Goal: Transaction & Acquisition: Purchase product/service

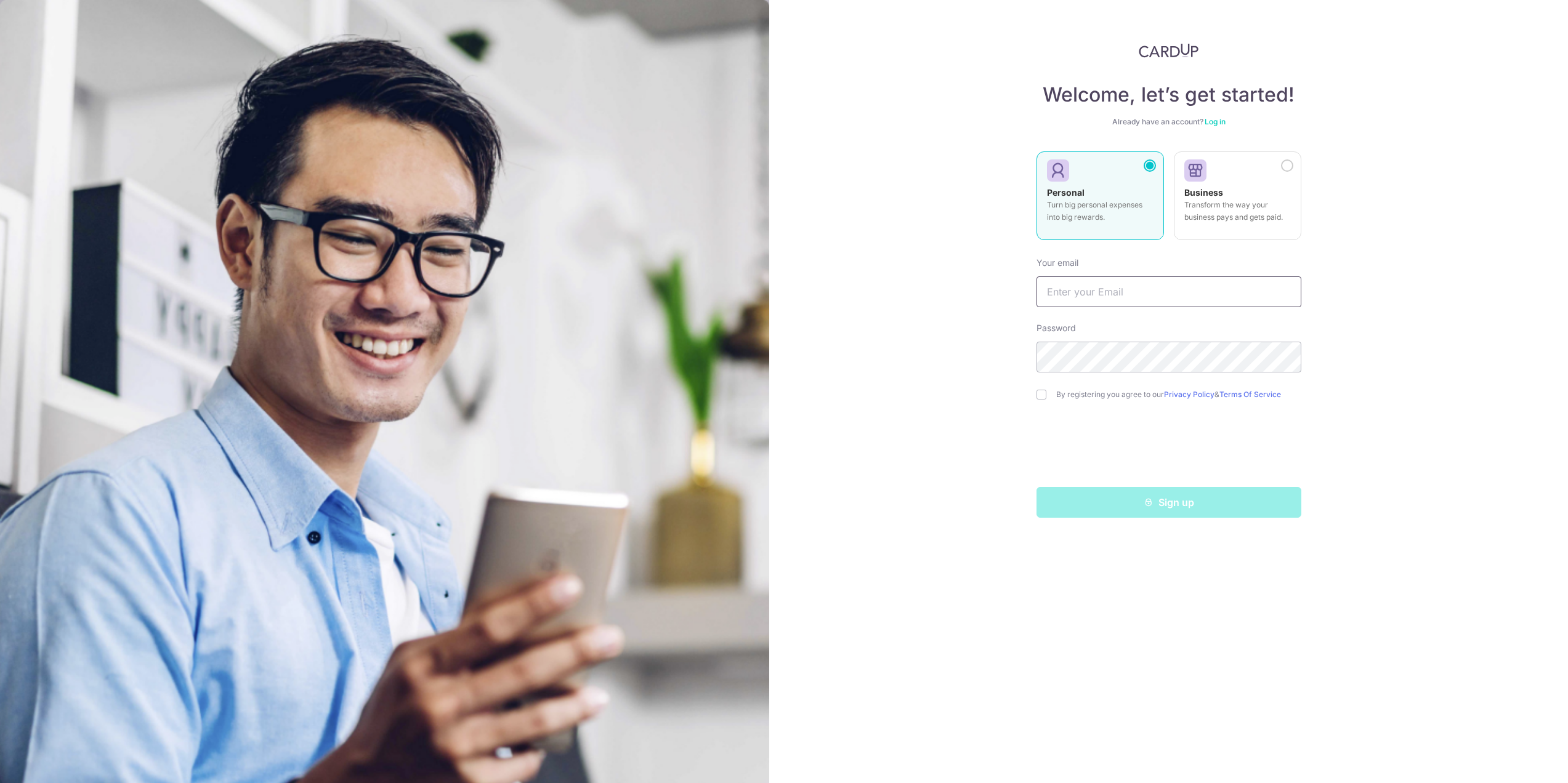
click at [1101, 291] on input "text" at bounding box center [1169, 292] width 265 height 31
type input "LZQ705083011@GMAIL.COM"
click at [1046, 392] on input "checkbox" at bounding box center [1041, 394] width 10 height 10
checkbox input "true"
click at [1146, 506] on icon "submit" at bounding box center [1148, 502] width 10 height 10
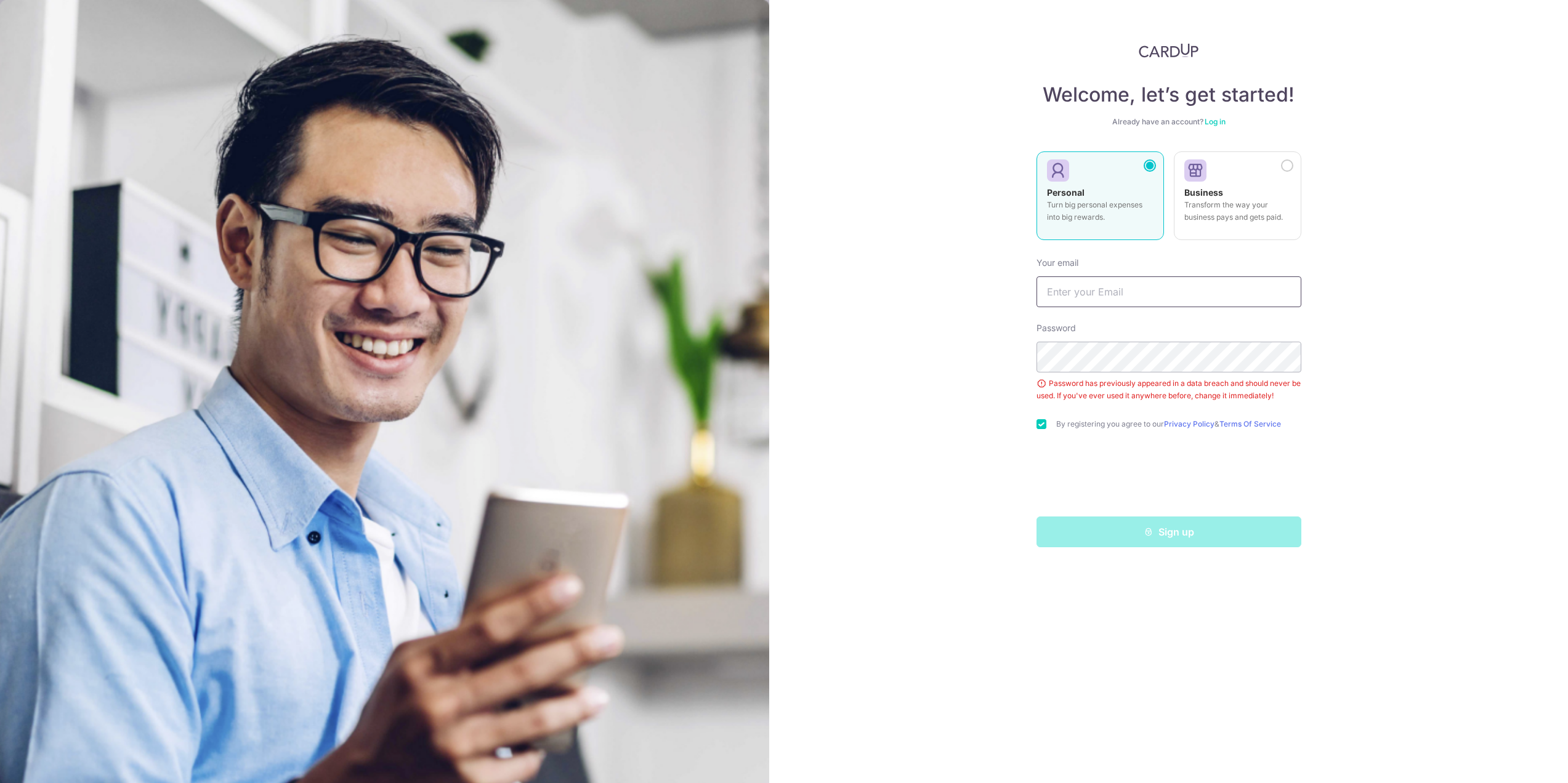
click at [1165, 292] on input "text" at bounding box center [1169, 292] width 265 height 31
type input "LZQ705083011@GMAIL.COM"
click at [1143, 532] on icon "submit" at bounding box center [1148, 532] width 10 height 10
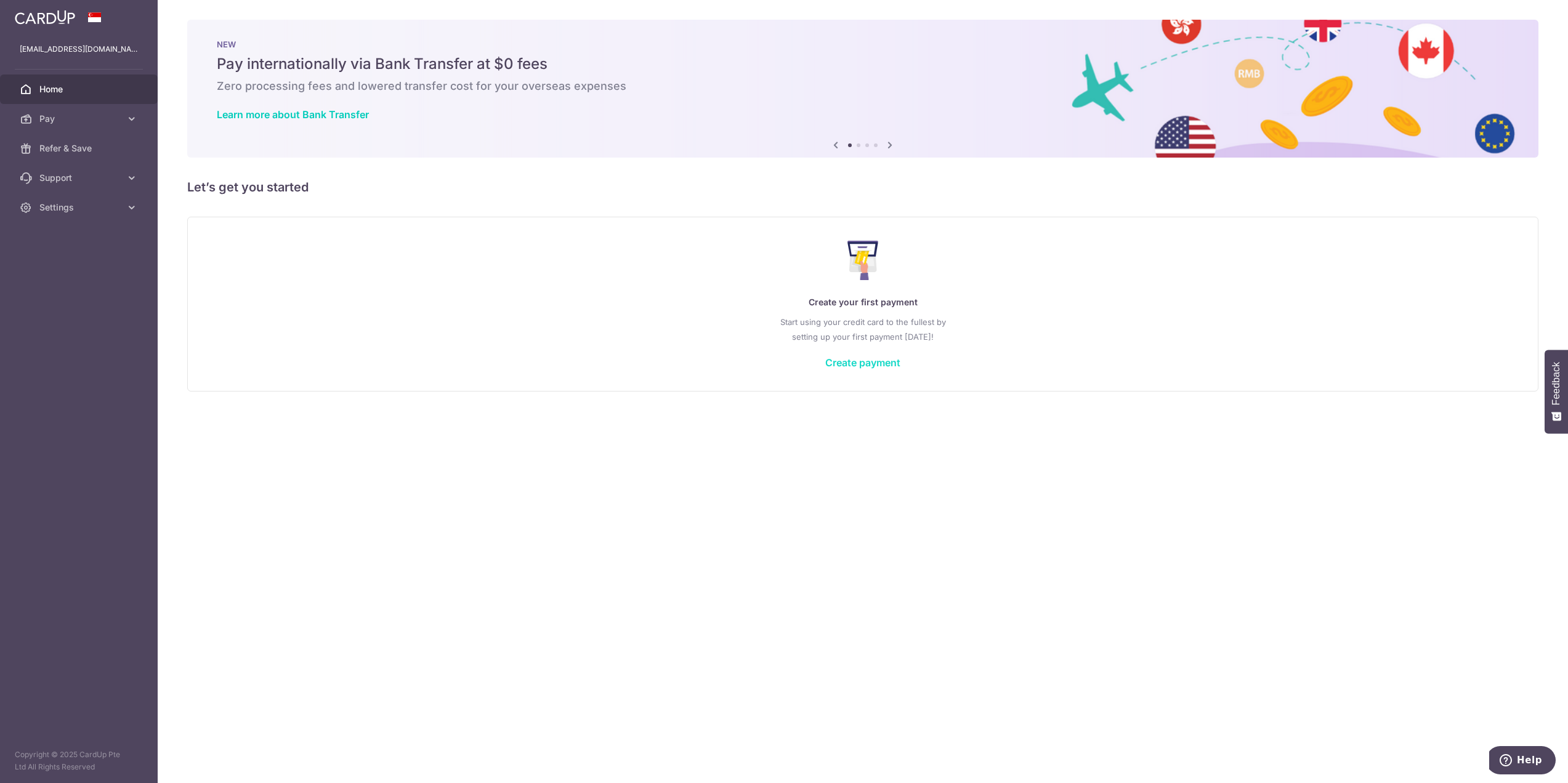
click at [861, 358] on link "Create payment" at bounding box center [863, 362] width 75 height 12
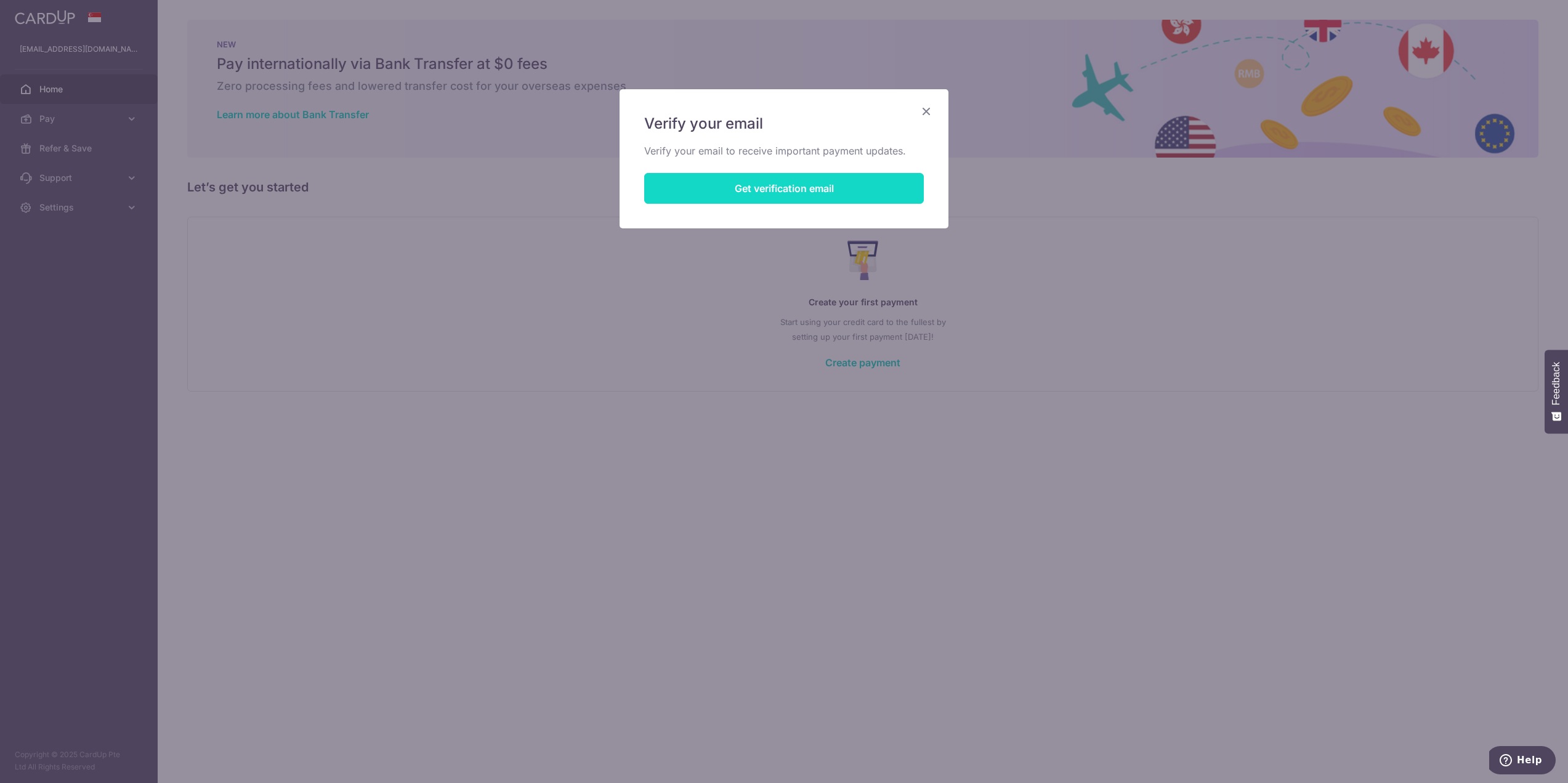
click at [861, 193] on button "Get verification email" at bounding box center [784, 188] width 279 height 31
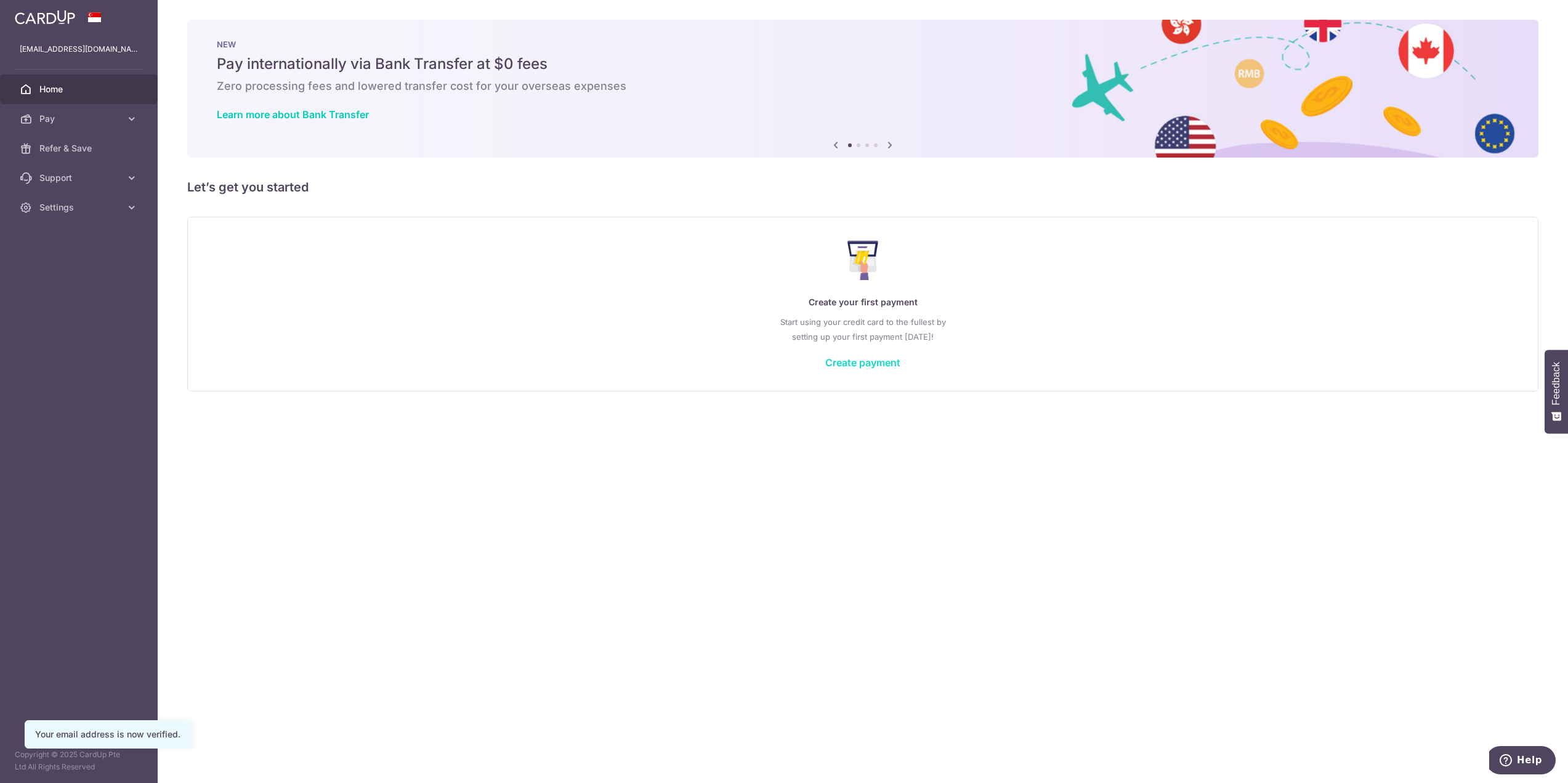
click at [886, 365] on link "Create payment" at bounding box center [863, 362] width 75 height 12
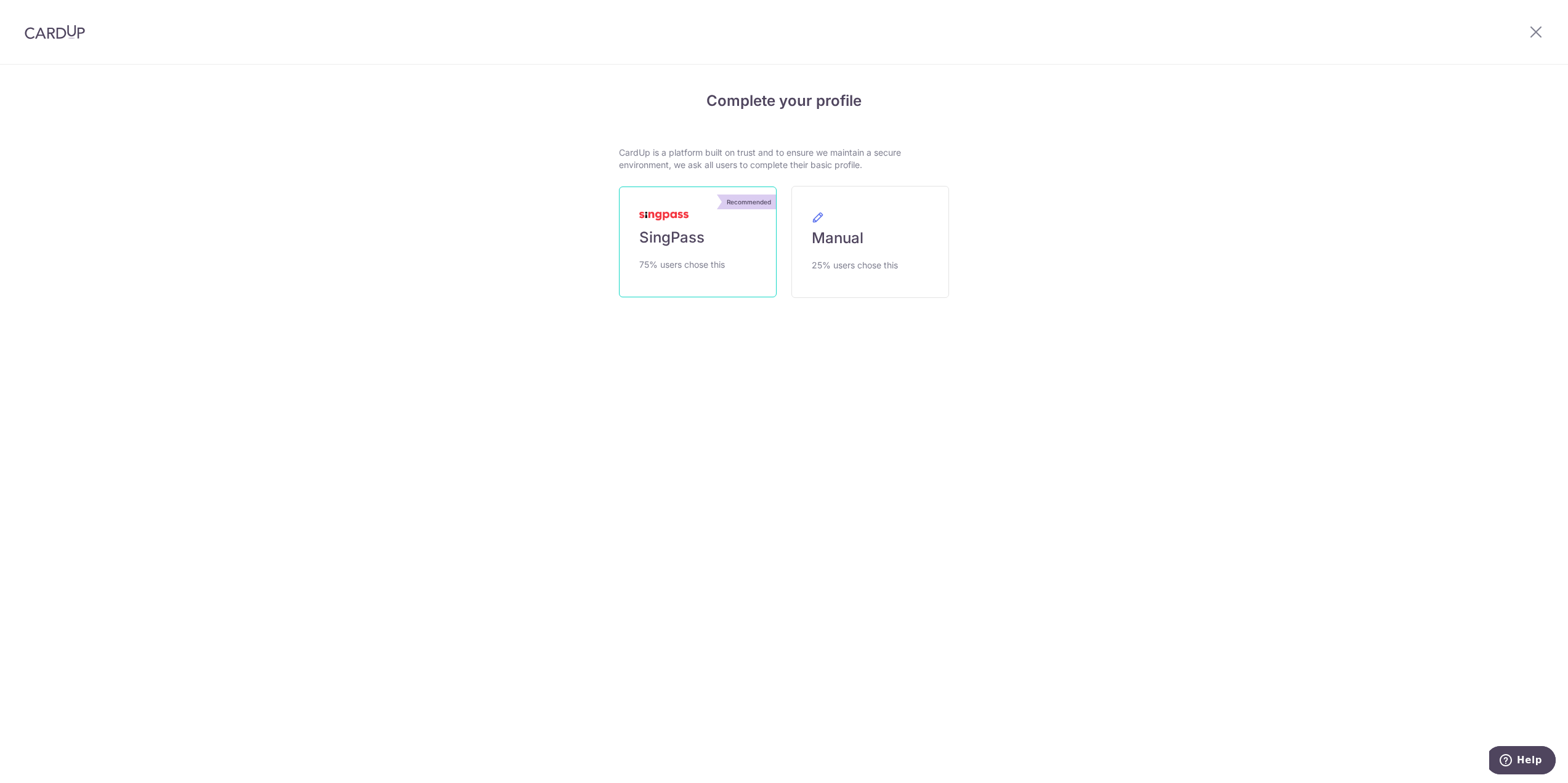
click at [697, 250] on link "Recommended SingPass 75% users chose this" at bounding box center [698, 242] width 157 height 111
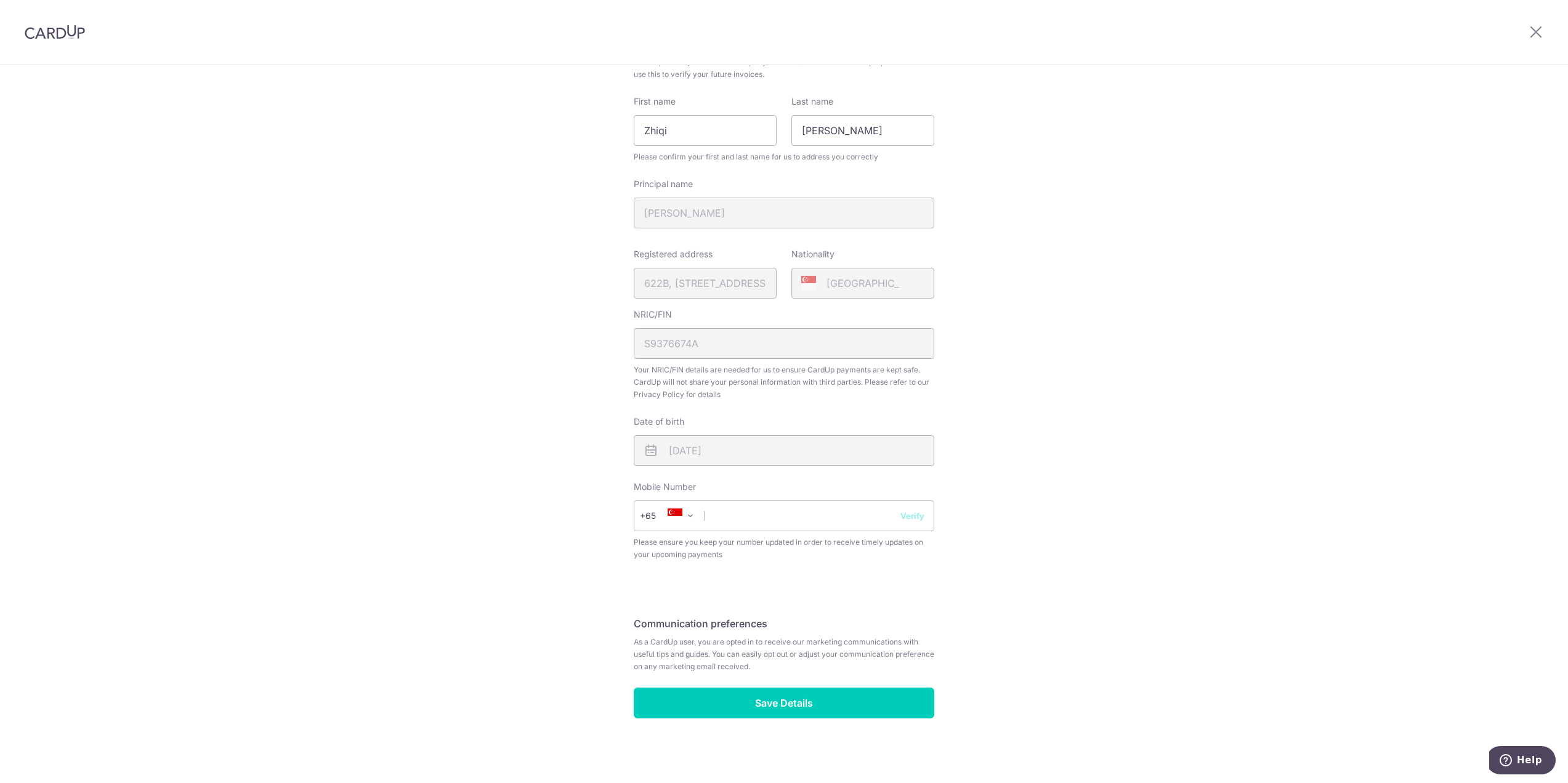
scroll to position [128, 0]
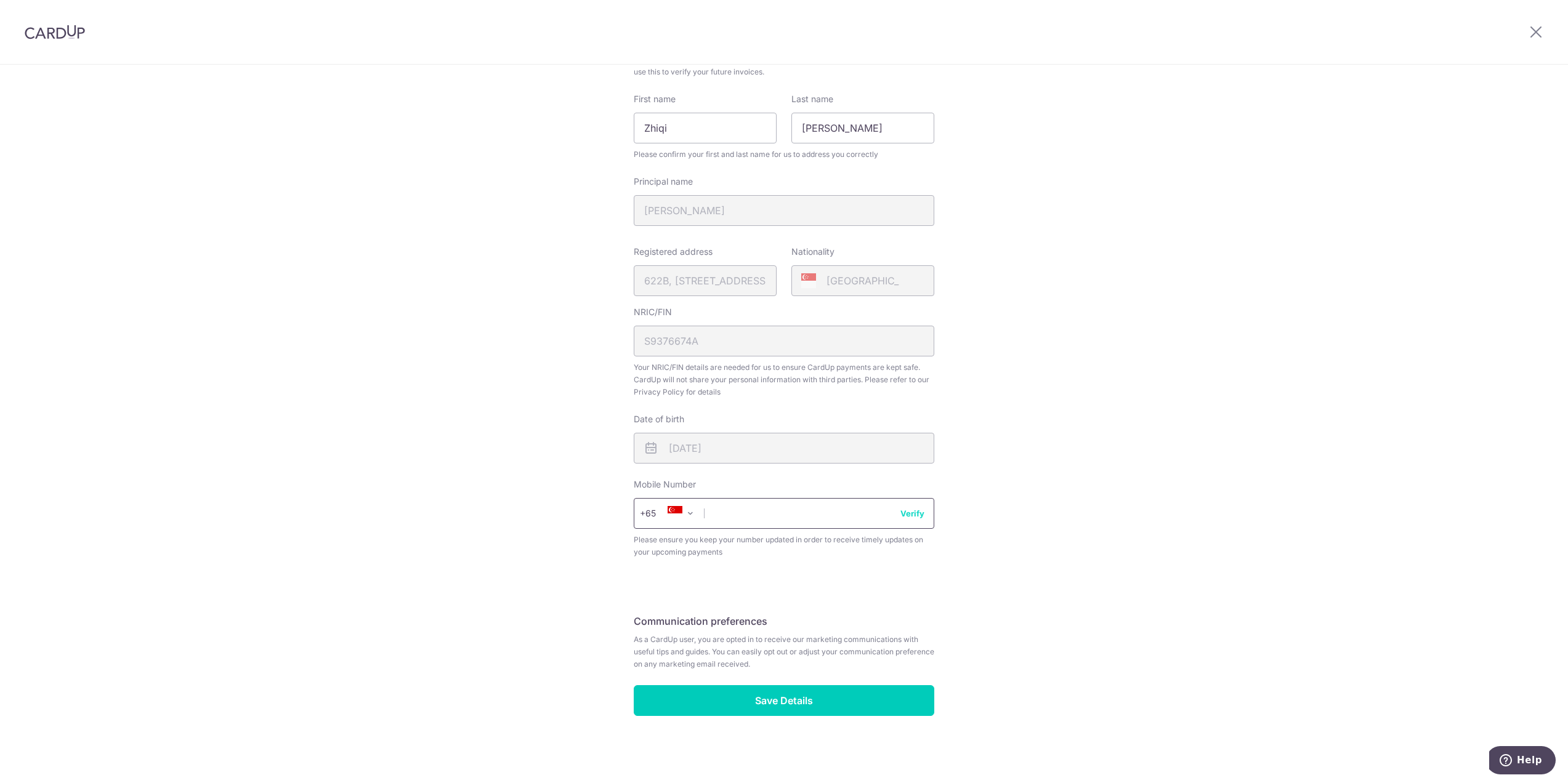
click at [829, 518] on input "text" at bounding box center [784, 514] width 301 height 31
type input "87980587"
click at [925, 511] on input "87980587" at bounding box center [784, 514] width 301 height 31
click at [896, 518] on input "87980587" at bounding box center [784, 514] width 301 height 31
click at [903, 515] on button "Verify" at bounding box center [912, 513] width 24 height 12
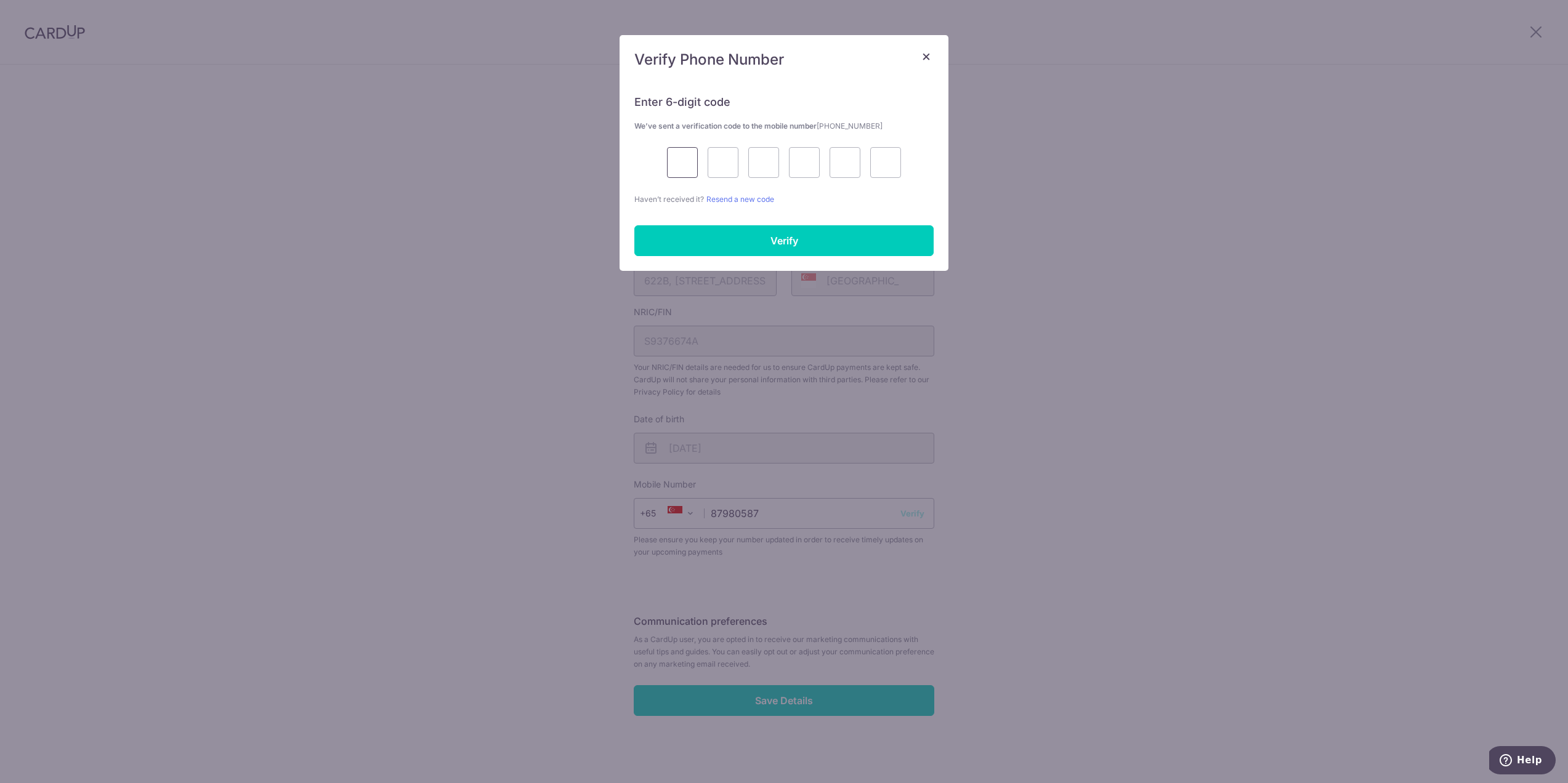
click at [673, 161] on input "text" at bounding box center [682, 163] width 31 height 31
type input "6"
type input "7"
type input "1"
type input "2"
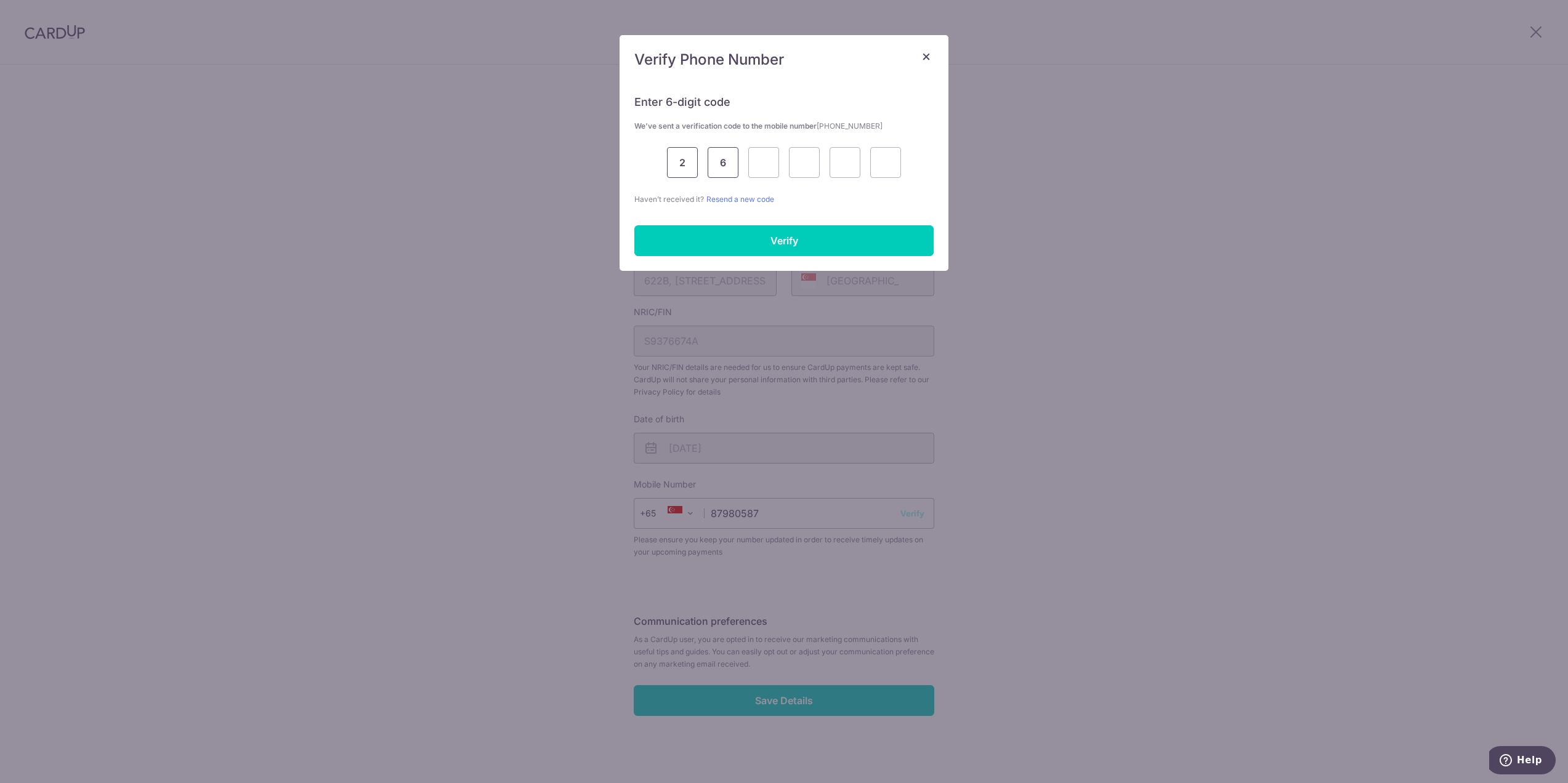
type input "6"
type input "7"
type input "1"
type input "0"
type input "4"
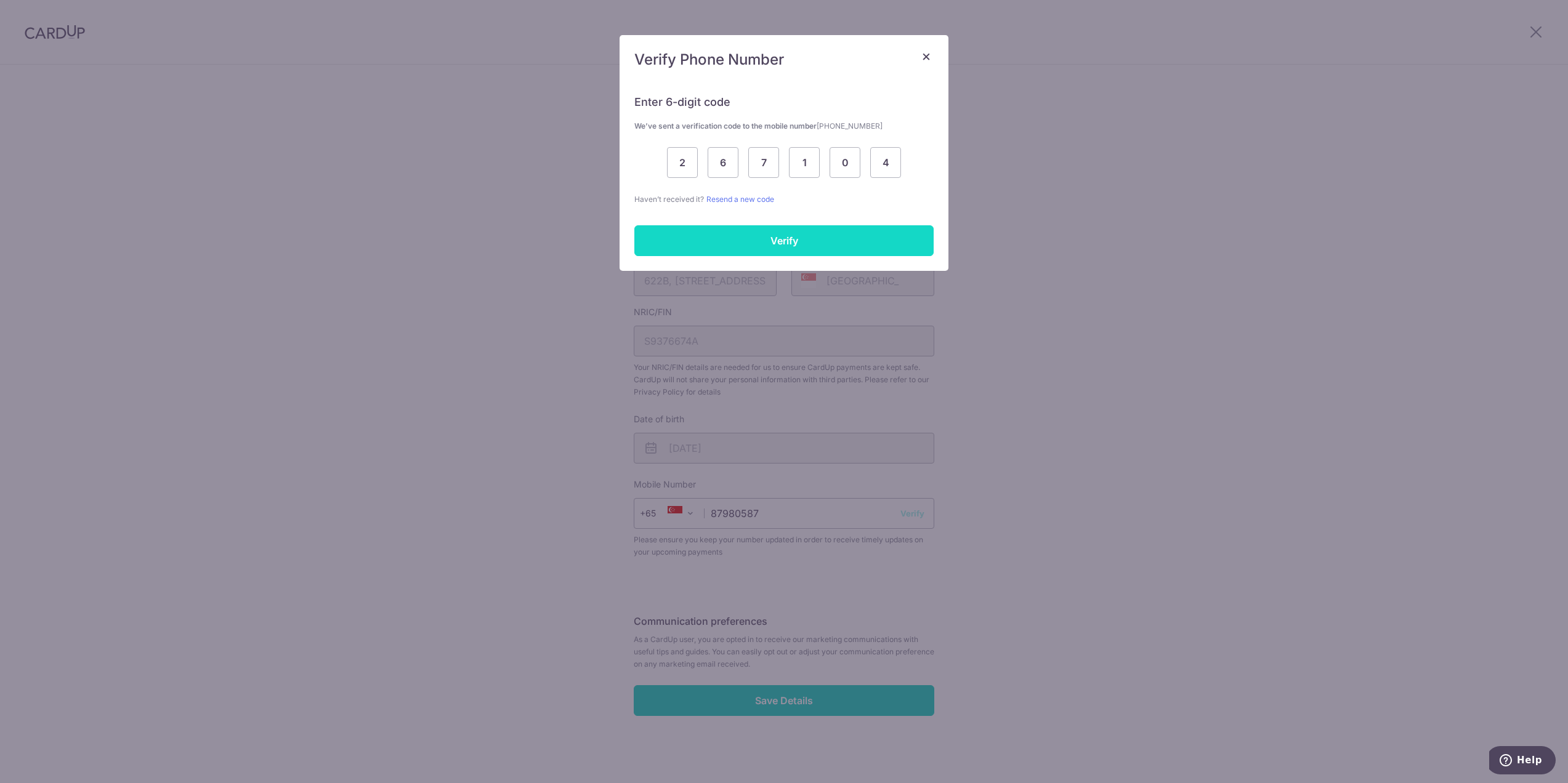
click at [727, 231] on input "Verify" at bounding box center [784, 241] width 299 height 31
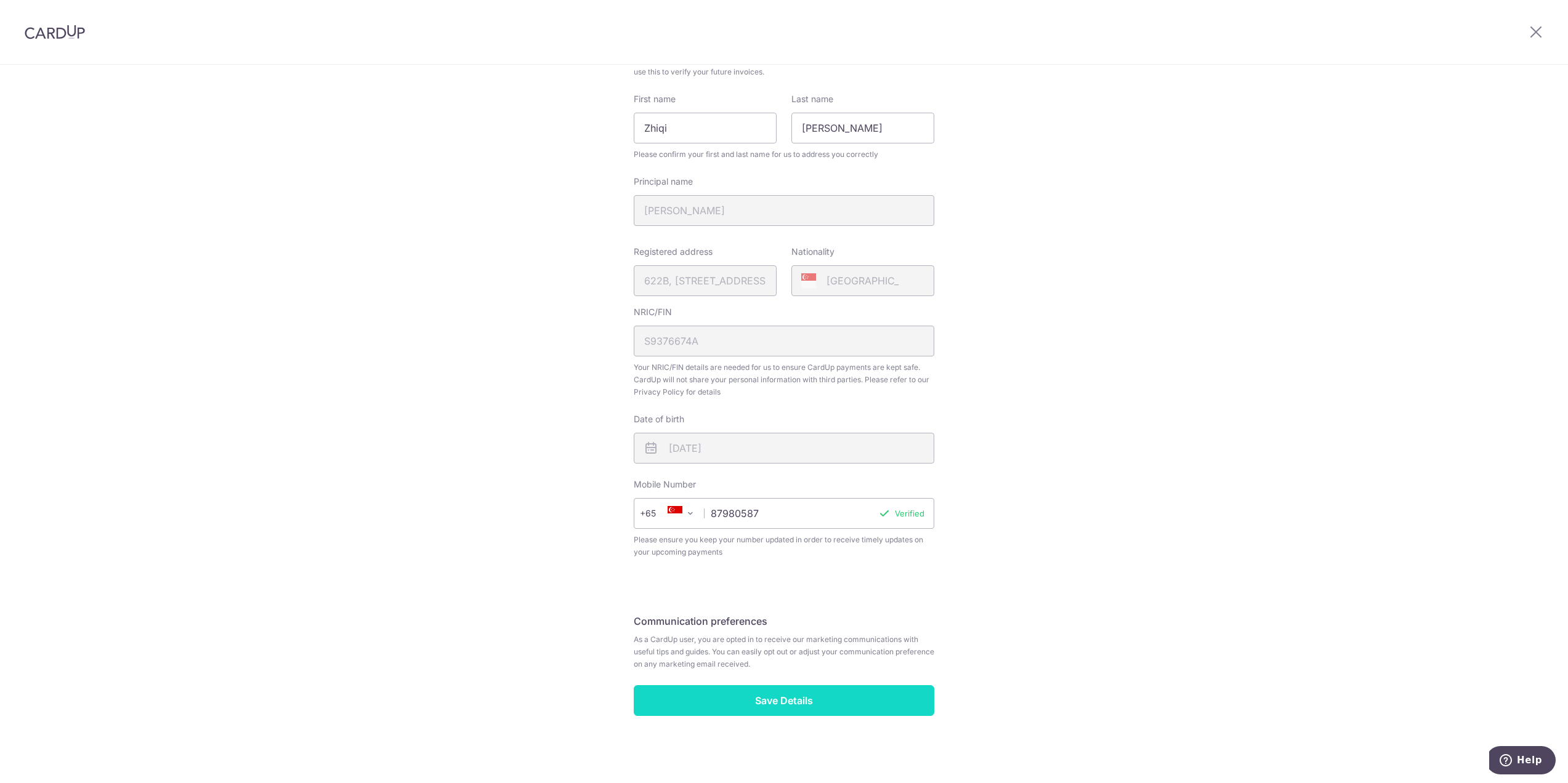
click at [849, 689] on input "Save Details" at bounding box center [784, 701] width 301 height 31
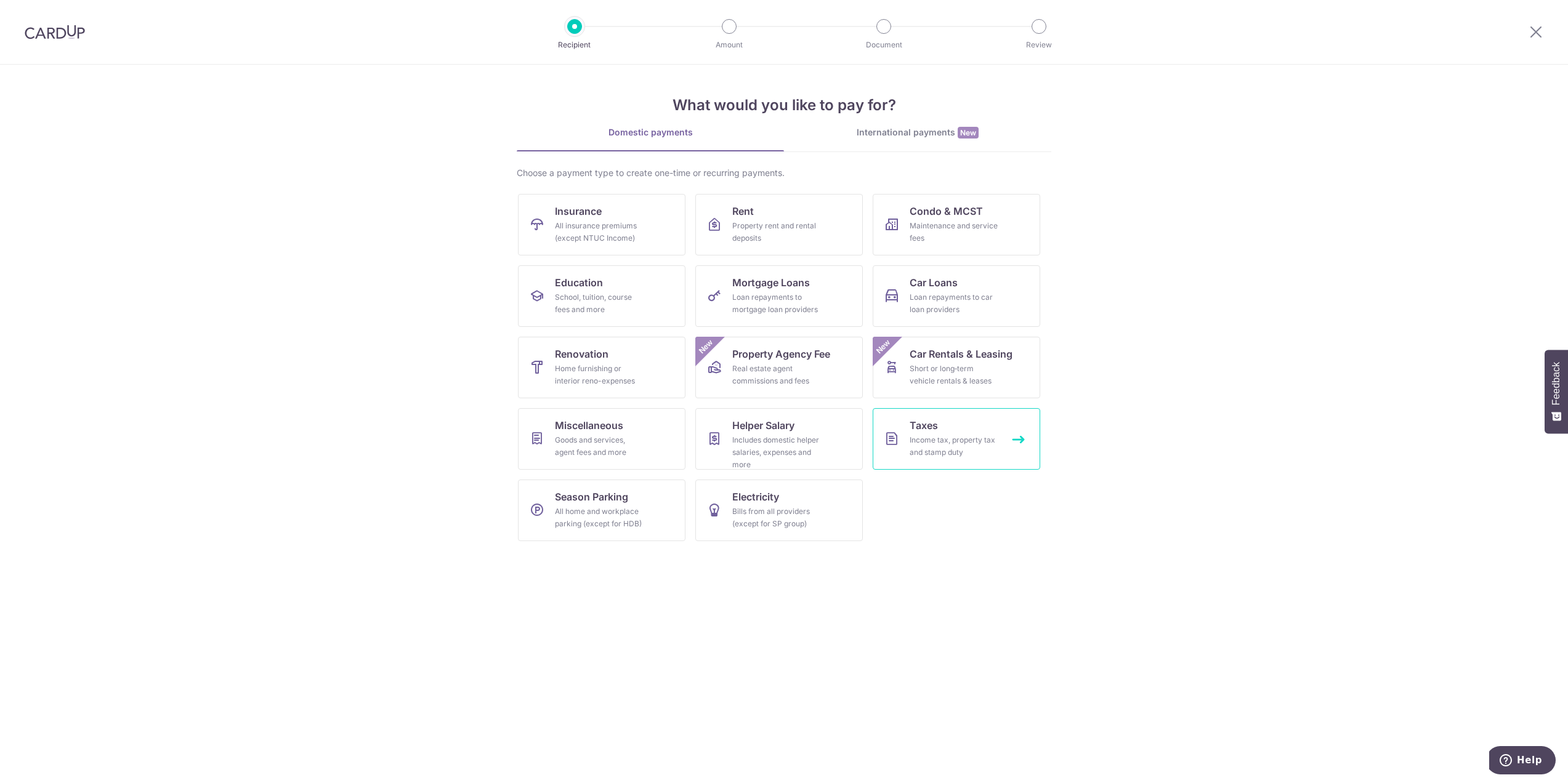
click at [977, 418] on link "Taxes Income tax, property tax and stamp duty" at bounding box center [956, 439] width 168 height 62
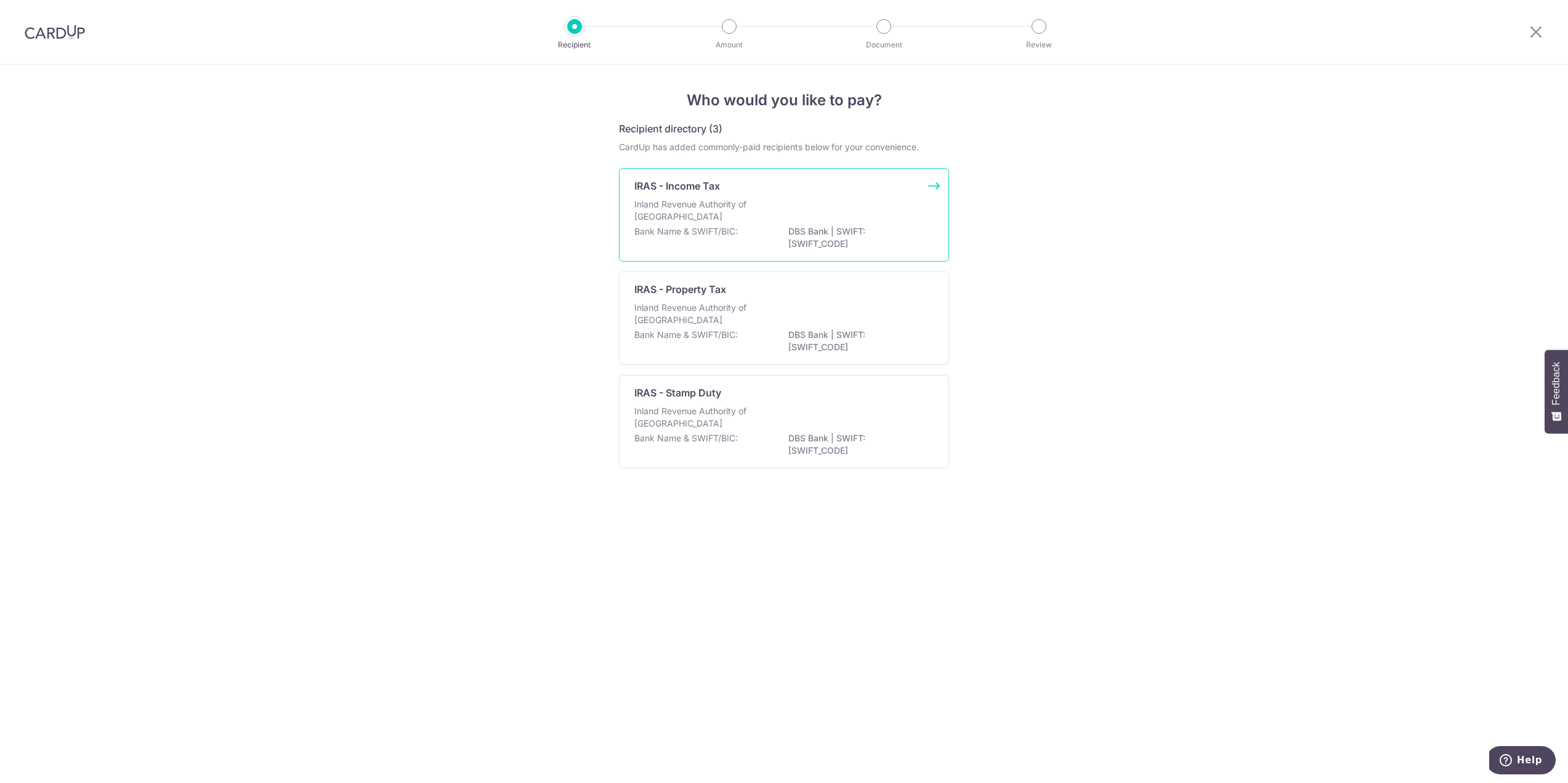
click at [831, 226] on p "DBS Bank | SWIFT: DBSSSGSGXXX" at bounding box center [857, 238] width 138 height 24
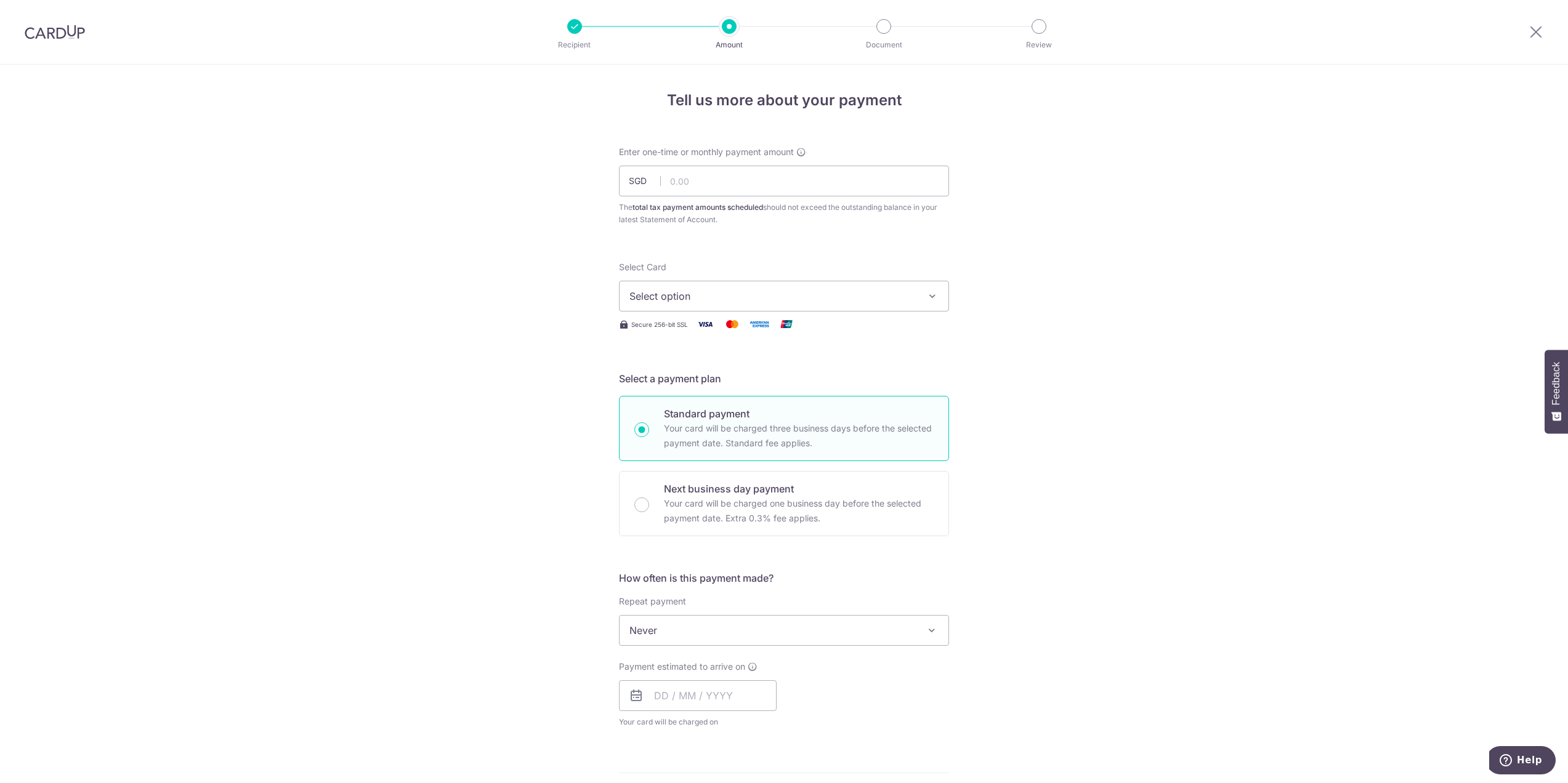
click at [59, 24] on div at bounding box center [55, 32] width 110 height 64
click at [55, 34] on img at bounding box center [55, 31] width 60 height 15
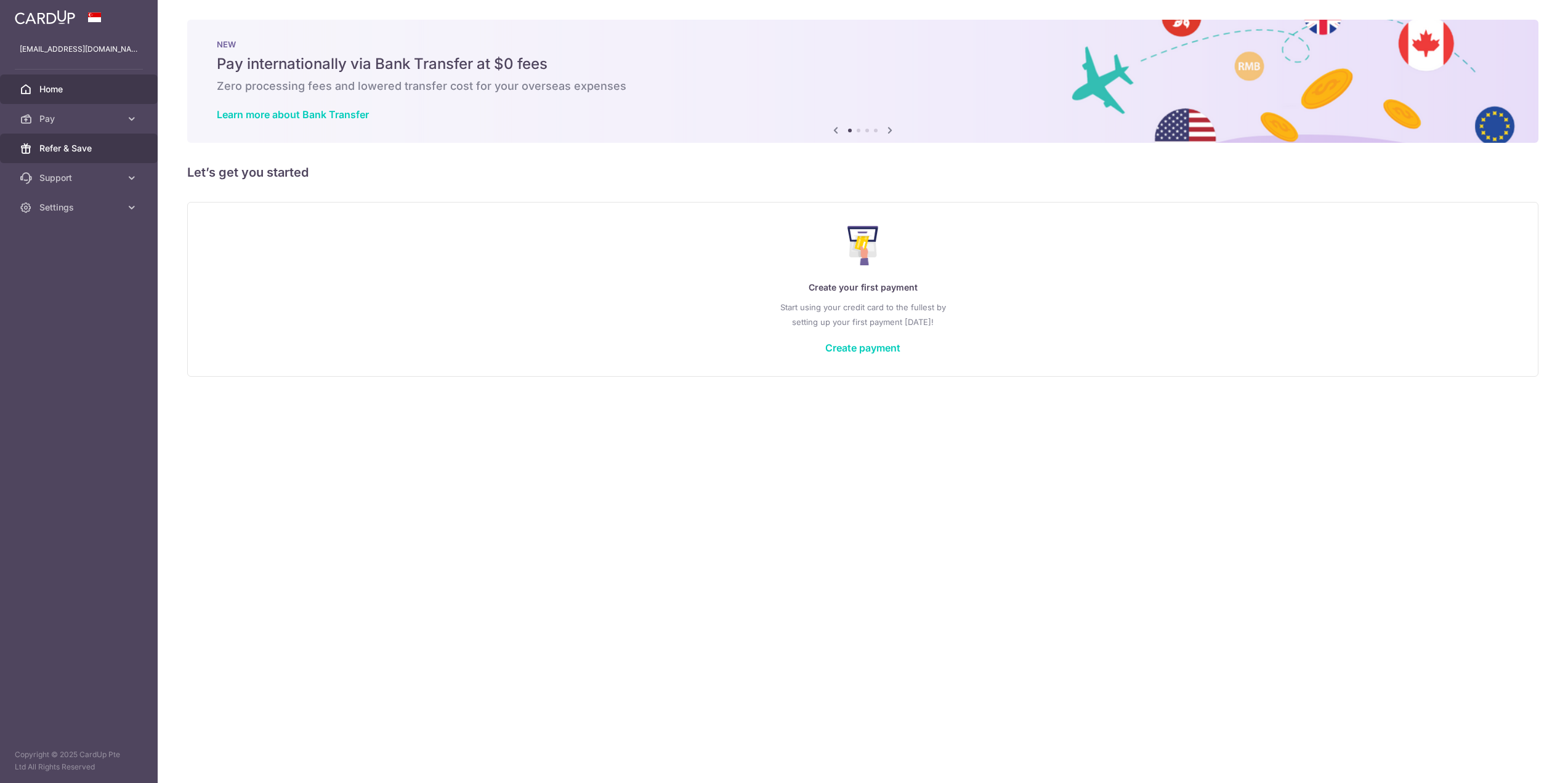
click at [82, 147] on span "Refer & Save" at bounding box center [80, 148] width 82 height 12
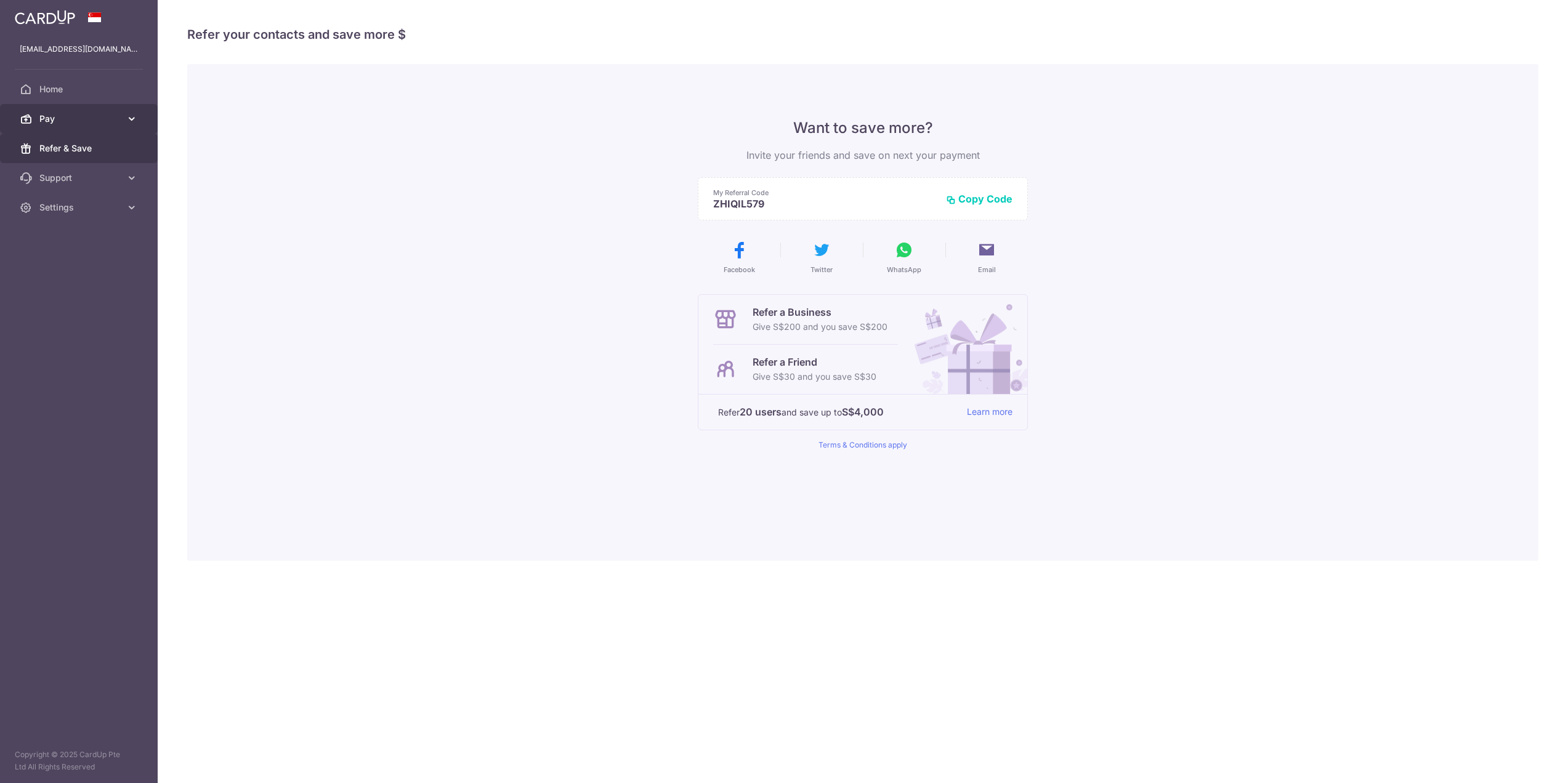
click at [95, 117] on span "Pay" at bounding box center [80, 118] width 82 height 12
click at [85, 146] on span "Payments" at bounding box center [80, 148] width 82 height 12
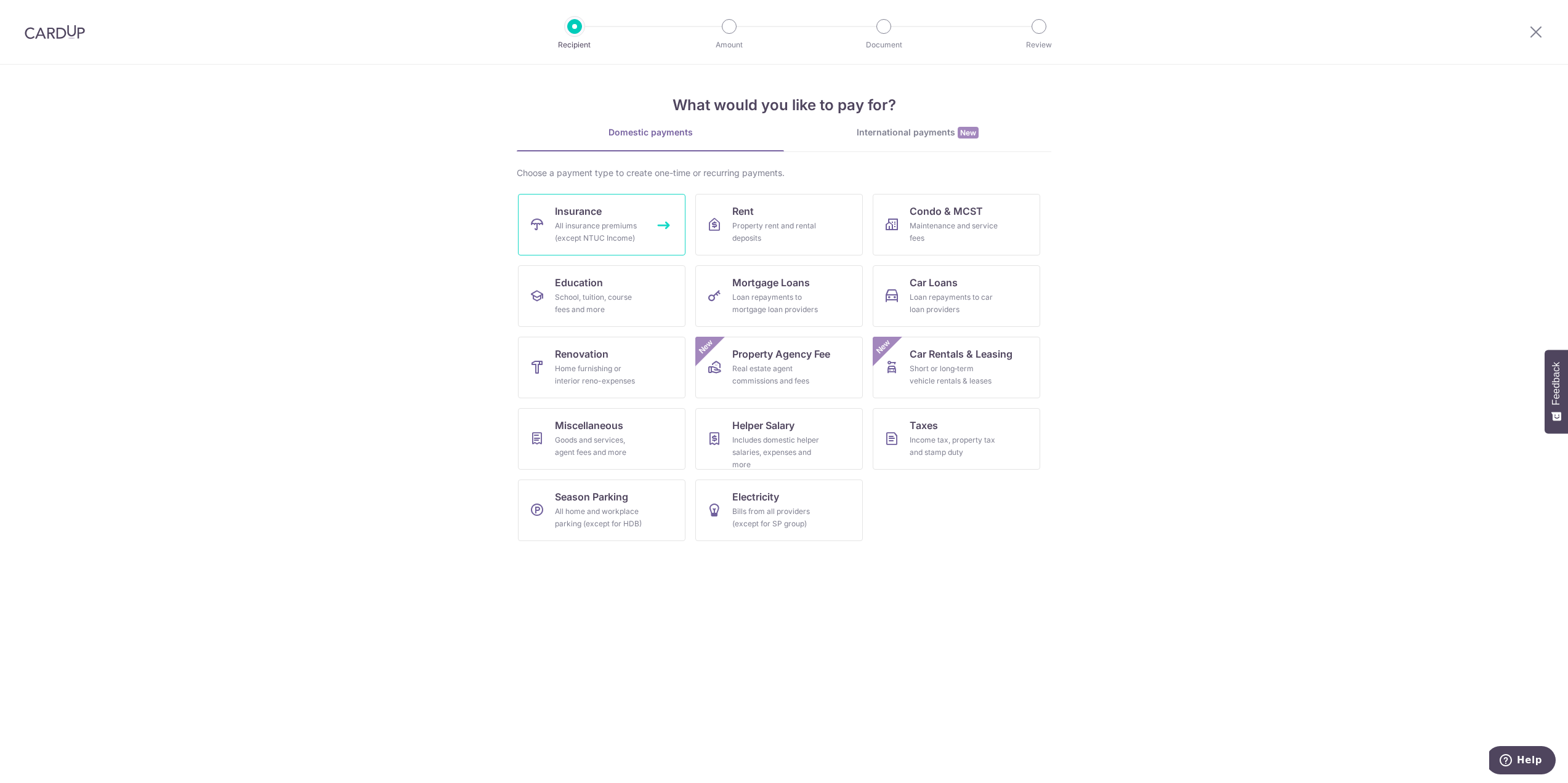
click at [644, 228] on link "Insurance All insurance premiums (except NTUC Income)" at bounding box center [601, 225] width 168 height 62
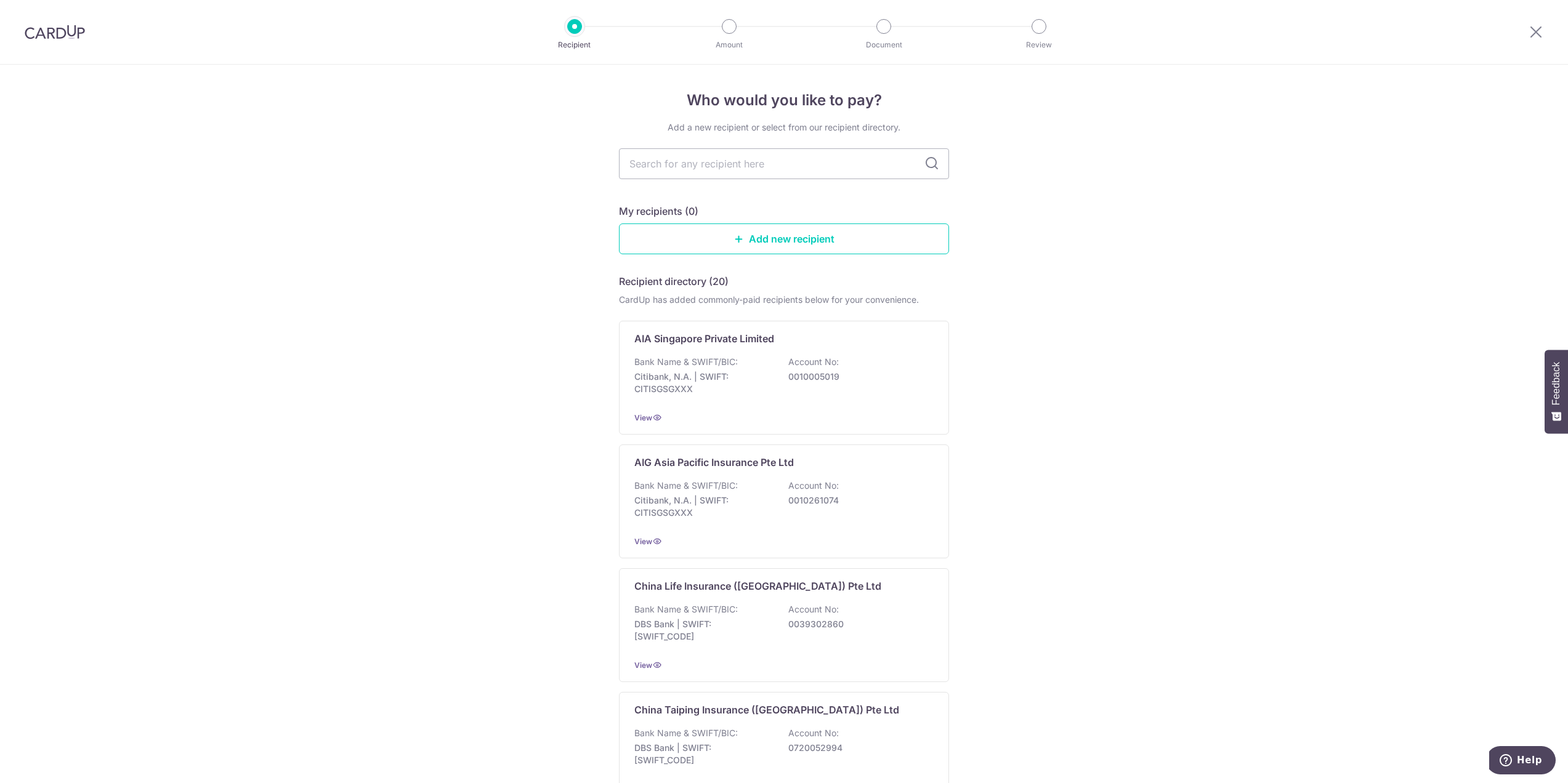
click at [82, 38] on img at bounding box center [55, 31] width 60 height 15
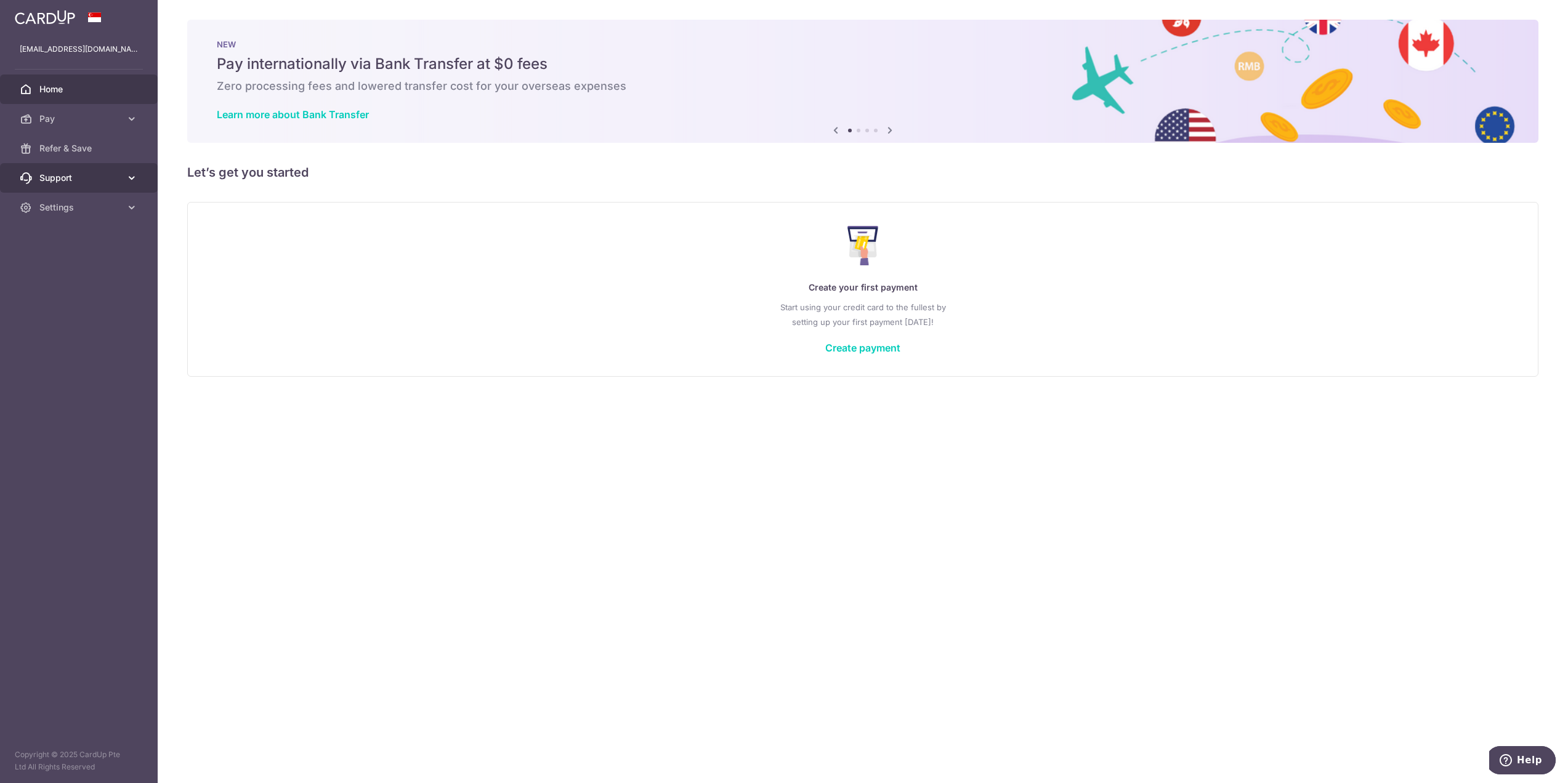
click at [100, 176] on span "Support" at bounding box center [80, 177] width 82 height 12
click at [76, 216] on link "FAQ" at bounding box center [78, 207] width 157 height 30
click at [78, 143] on span "Refer & Save" at bounding box center [80, 148] width 82 height 12
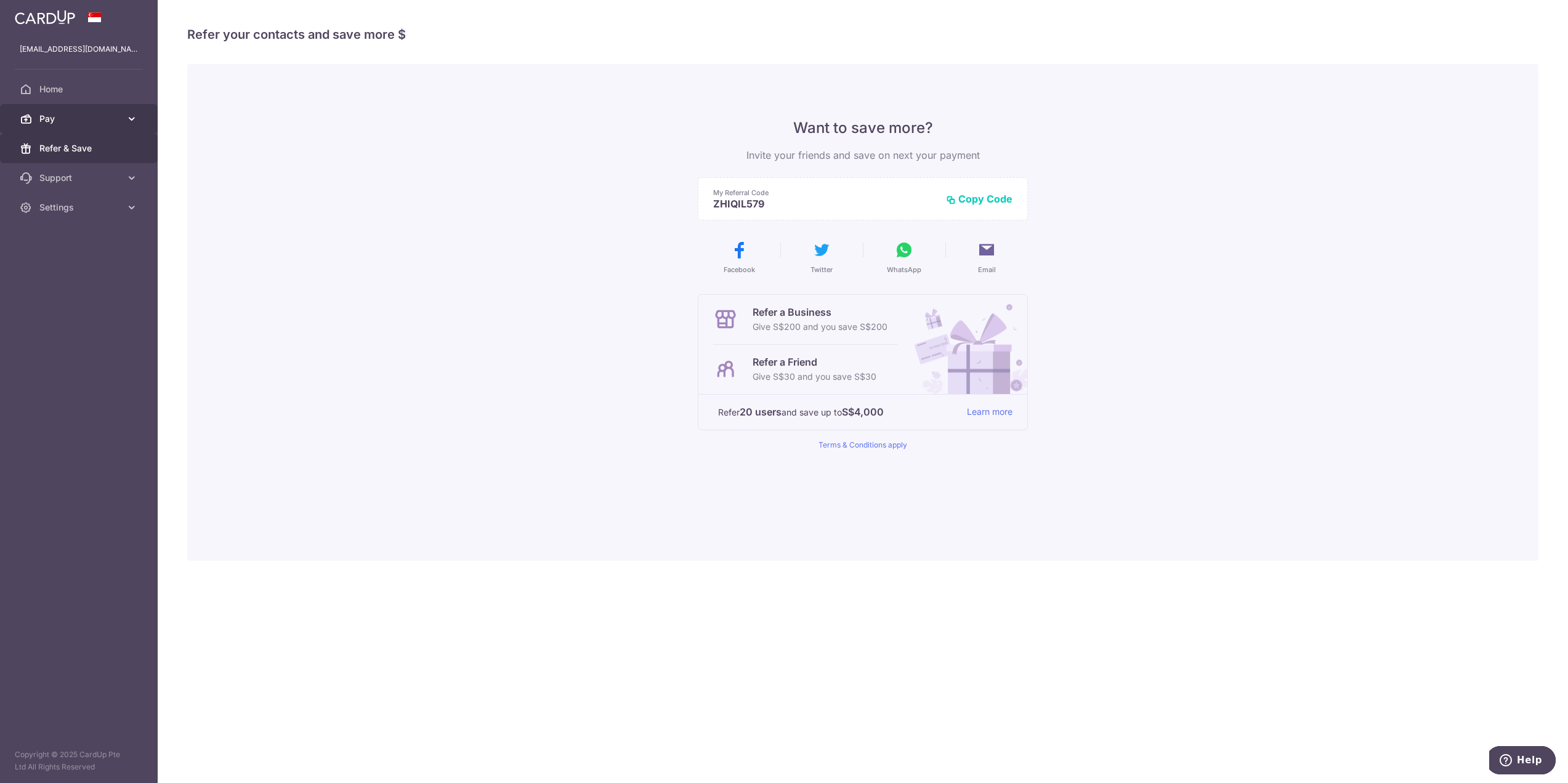
click at [70, 118] on span "Pay" at bounding box center [80, 118] width 82 height 12
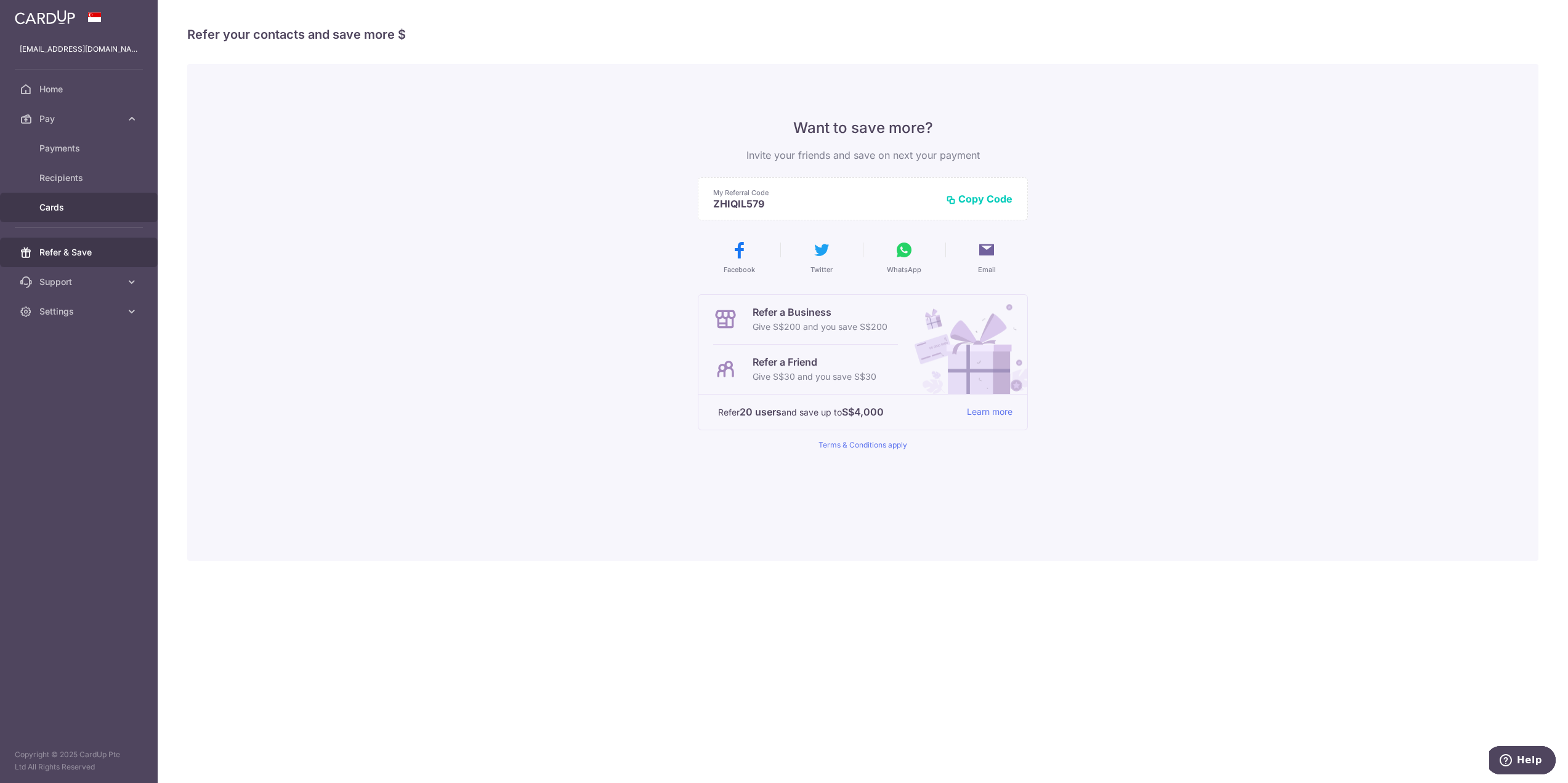
click at [75, 205] on span "Cards" at bounding box center [80, 207] width 82 height 12
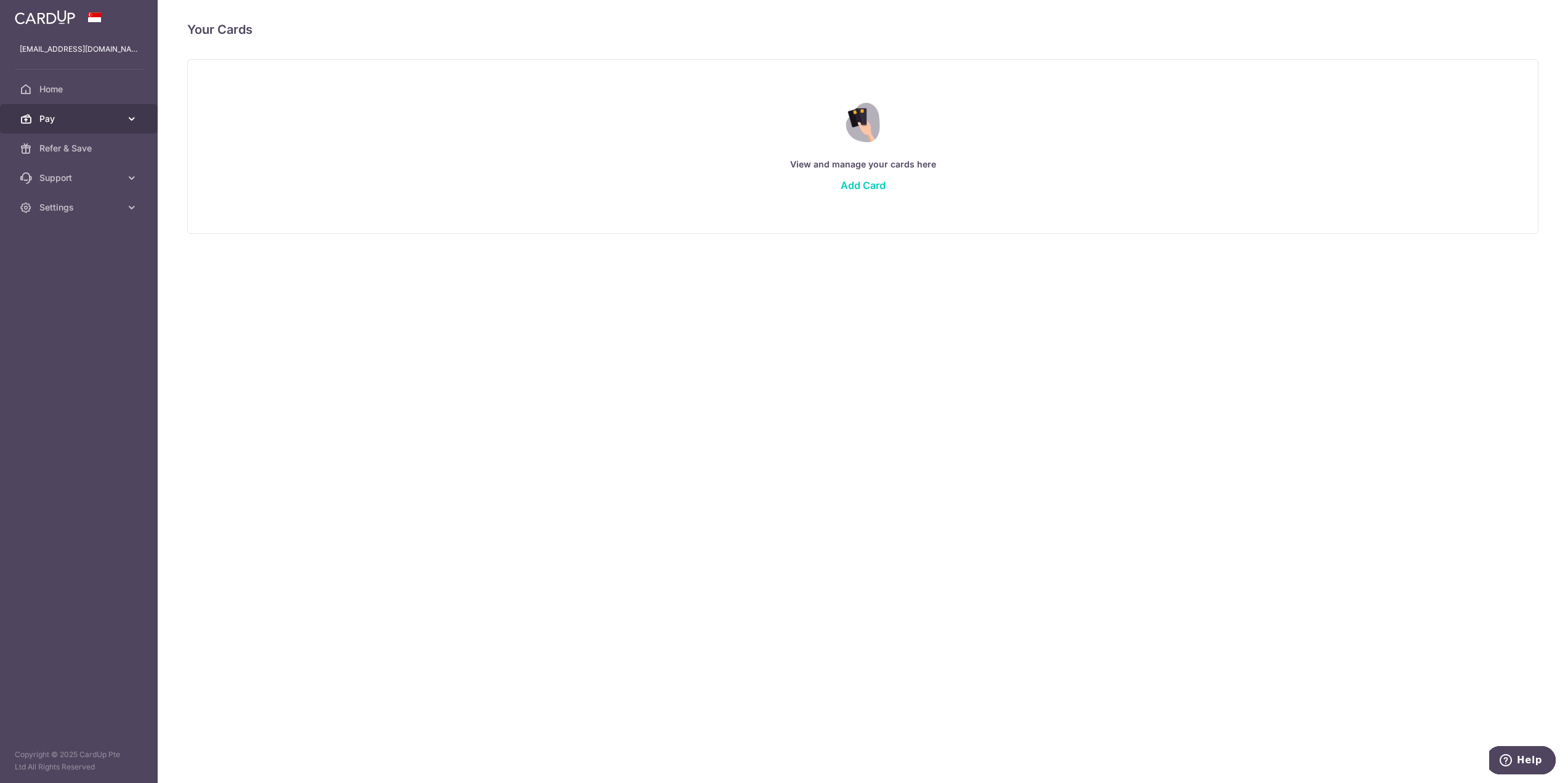
click at [76, 127] on link "Pay" at bounding box center [78, 119] width 157 height 30
click at [71, 149] on span "Payments" at bounding box center [80, 148] width 82 height 12
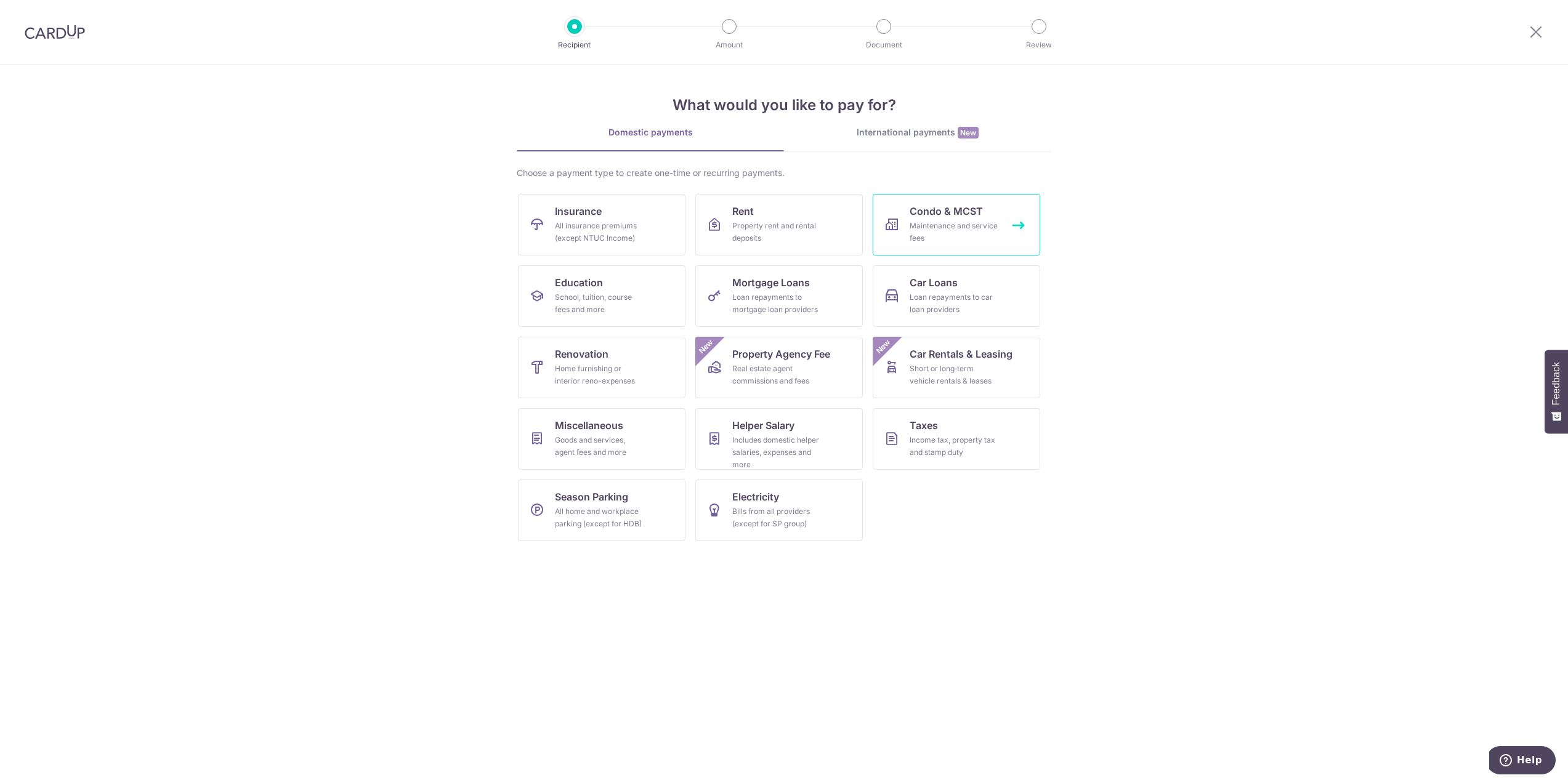
click at [940, 226] on div "Maintenance and service fees" at bounding box center [954, 232] width 89 height 24
click at [933, 137] on div "International payments New" at bounding box center [917, 133] width 267 height 13
